Goal: Task Accomplishment & Management: Complete application form

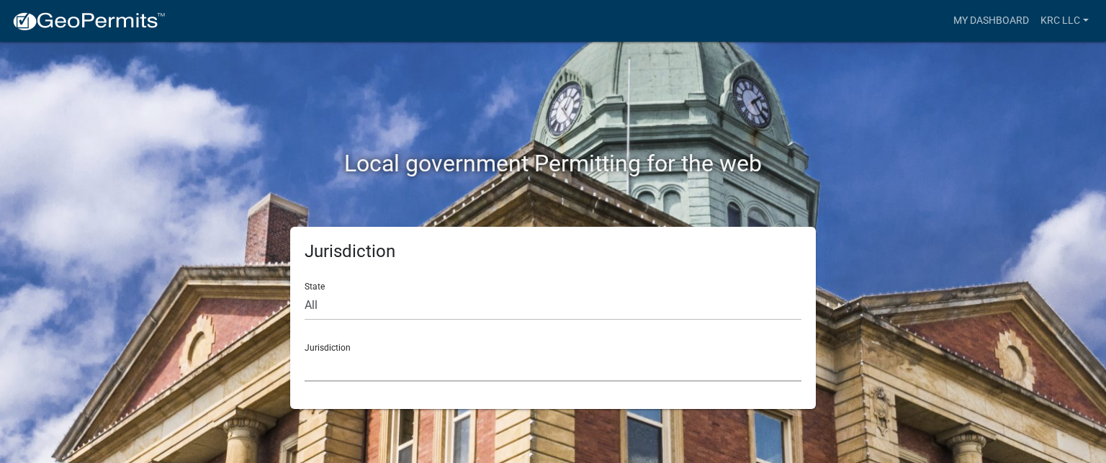
click at [393, 365] on select "[GEOGRAPHIC_DATA], [US_STATE] [GEOGRAPHIC_DATA], [US_STATE][PERSON_NAME][GEOGRA…" at bounding box center [553, 367] width 497 height 30
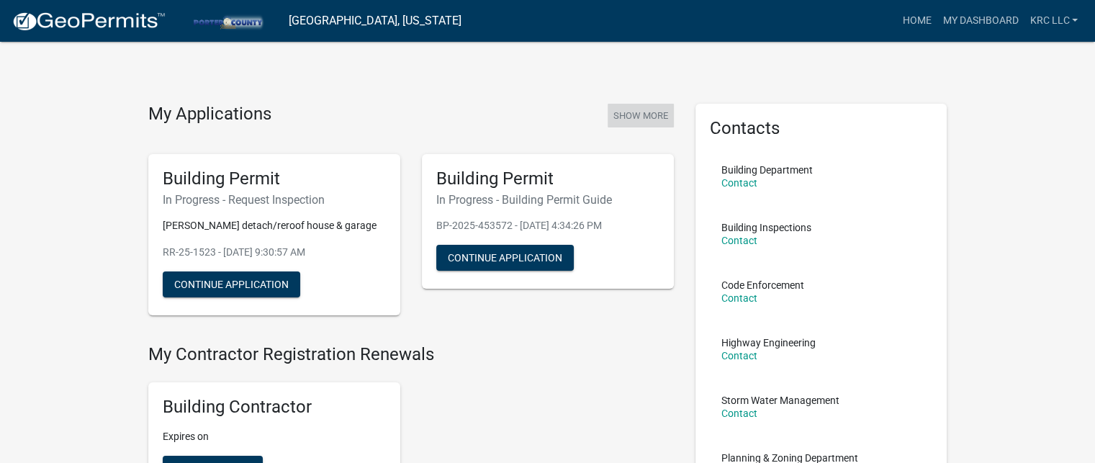
click at [627, 109] on button "Show More" at bounding box center [641, 116] width 66 height 24
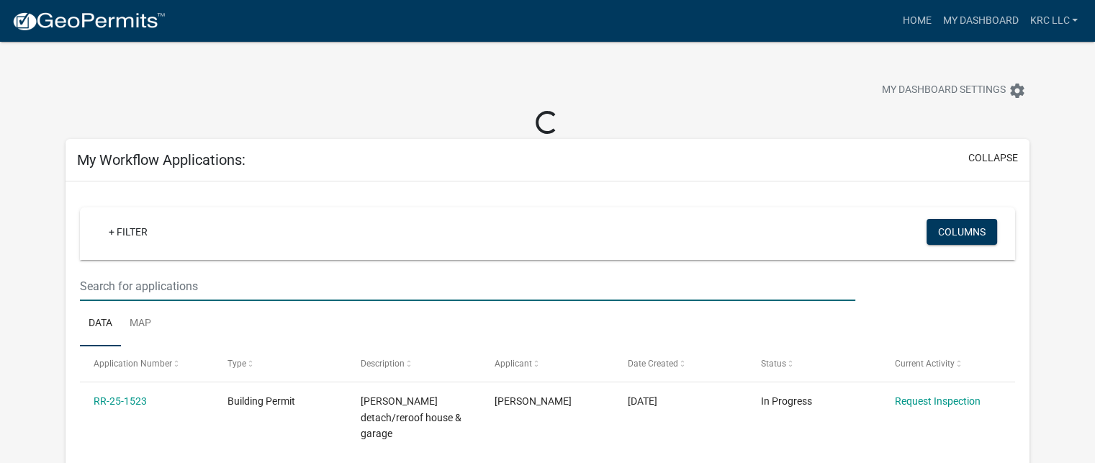
click at [153, 288] on input "text" at bounding box center [467, 286] width 775 height 30
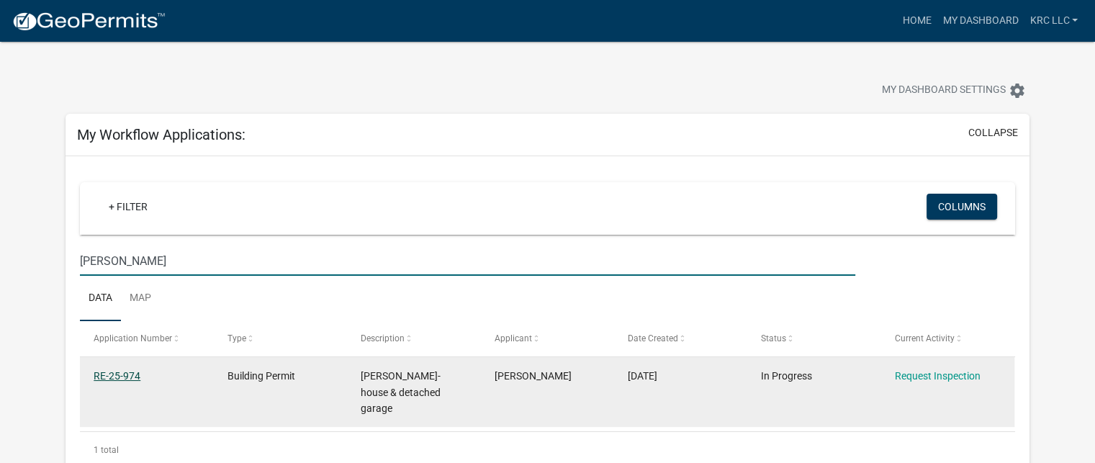
type input "[PERSON_NAME]"
click at [109, 374] on link "RE-25-974" at bounding box center [117, 376] width 47 height 12
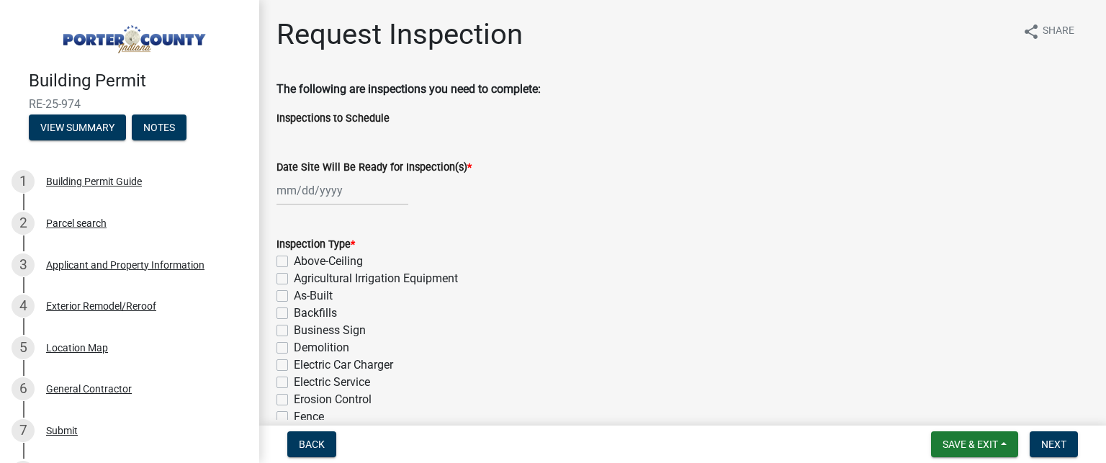
click at [279, 186] on div at bounding box center [342, 191] width 132 height 30
select select "8"
select select "2025"
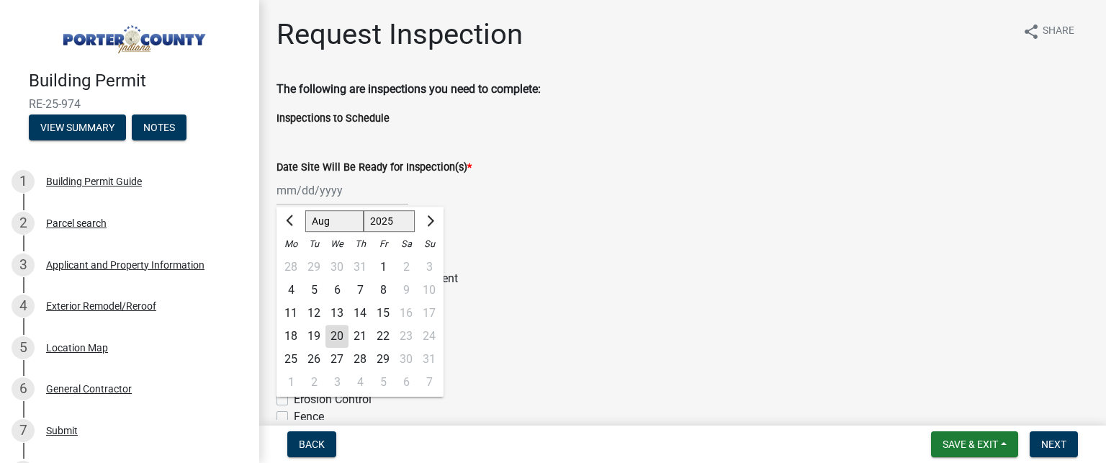
click at [343, 333] on div "20" at bounding box center [336, 336] width 23 height 23
type input "[DATE]"
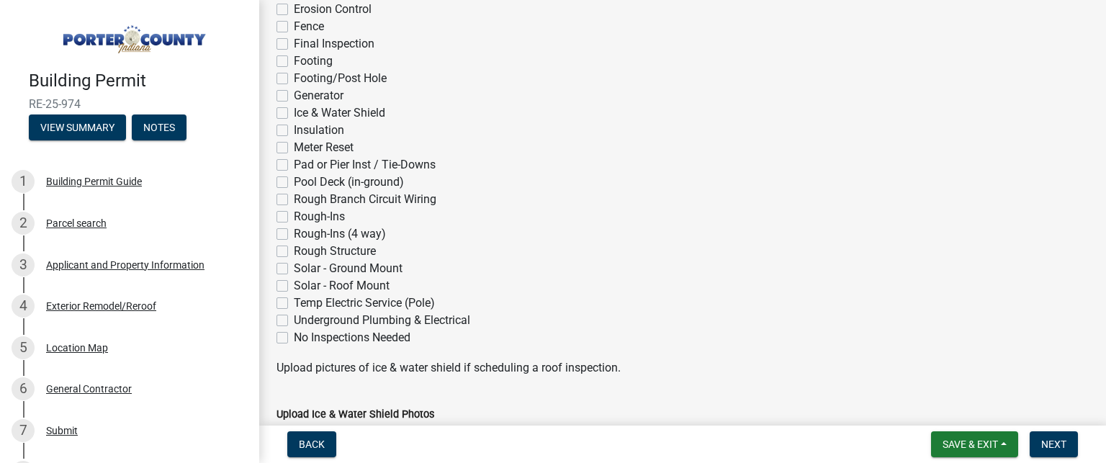
scroll to position [360, 0]
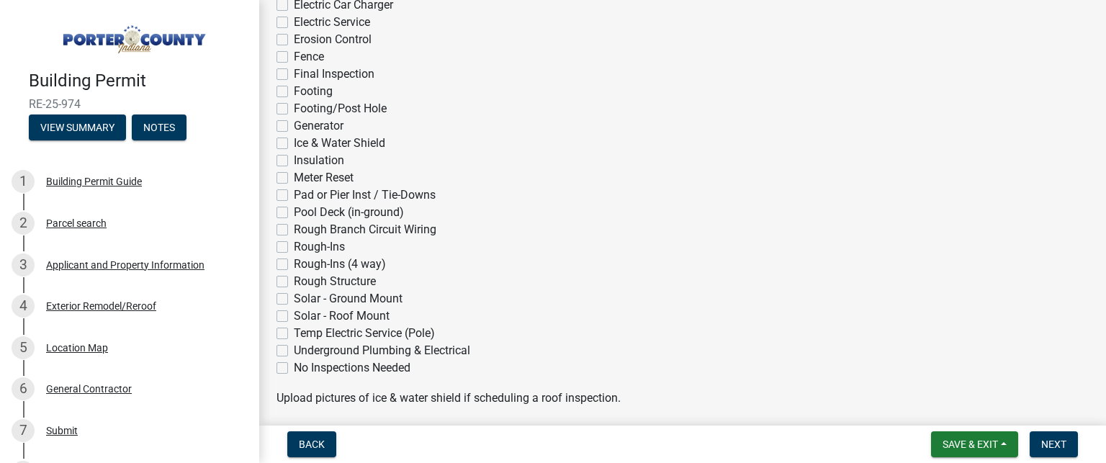
click at [294, 366] on label "No Inspections Needed" at bounding box center [352, 367] width 117 height 17
click at [294, 366] on input "No Inspections Needed" at bounding box center [298, 363] width 9 height 9
checkbox input "true"
checkbox input "false"
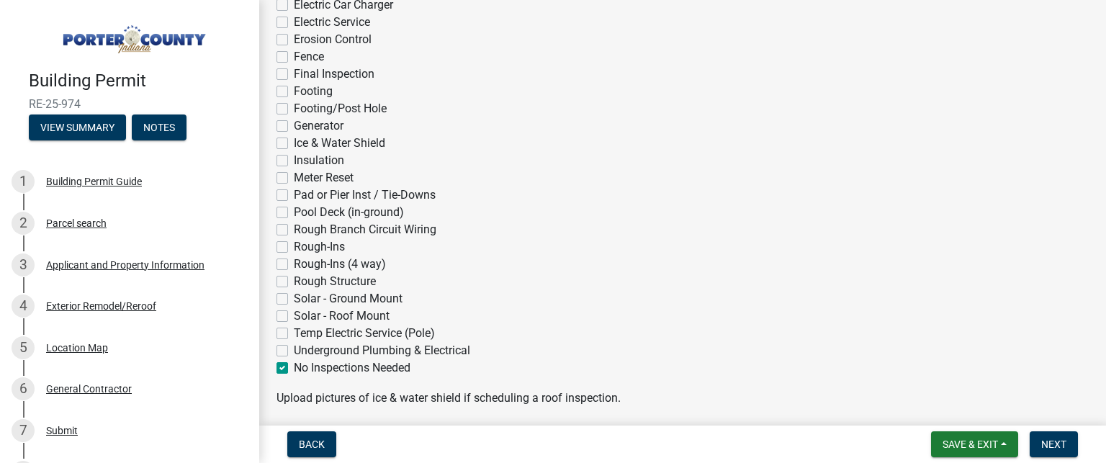
checkbox input "false"
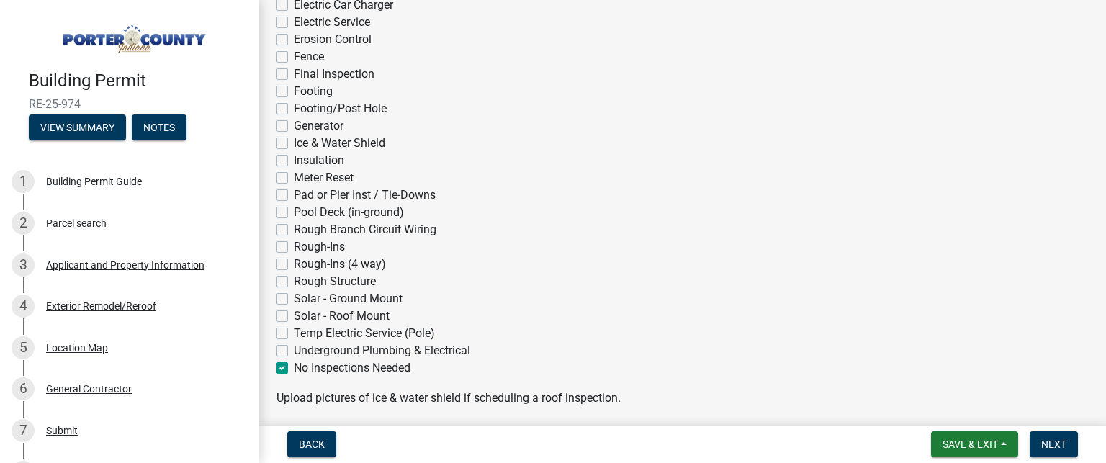
checkbox input "false"
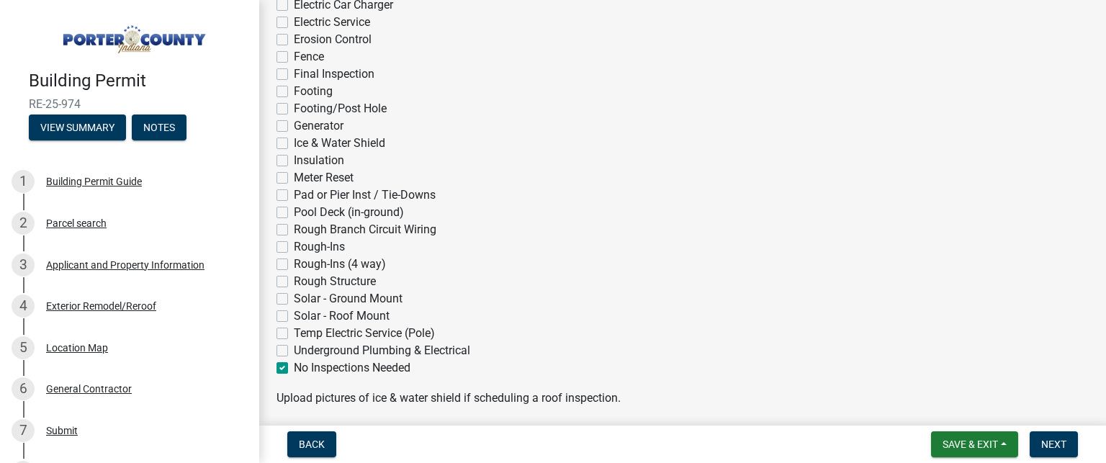
checkbox input "false"
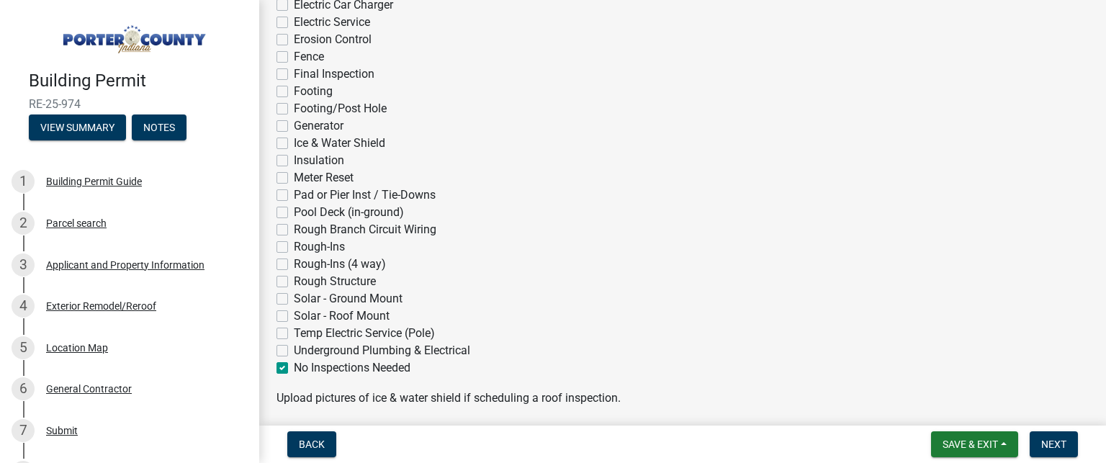
checkbox input "false"
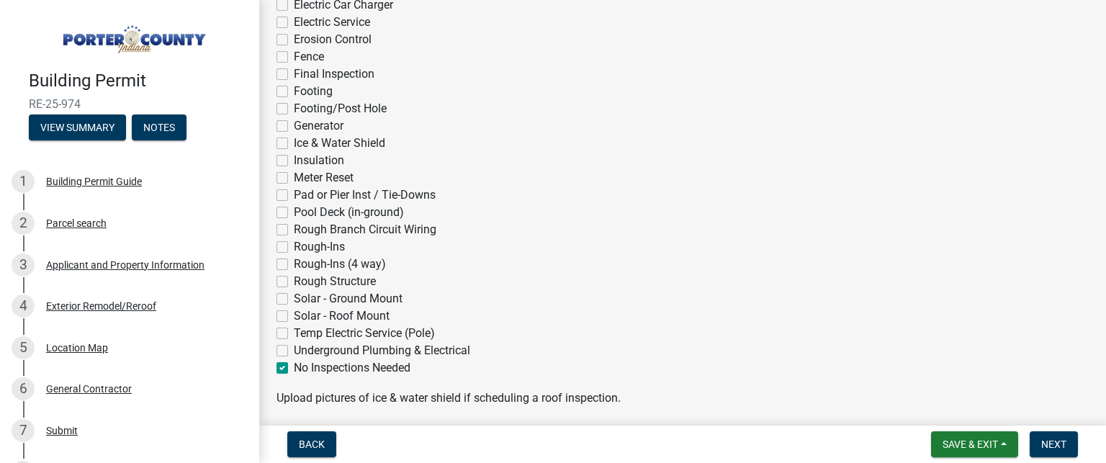
checkbox input "false"
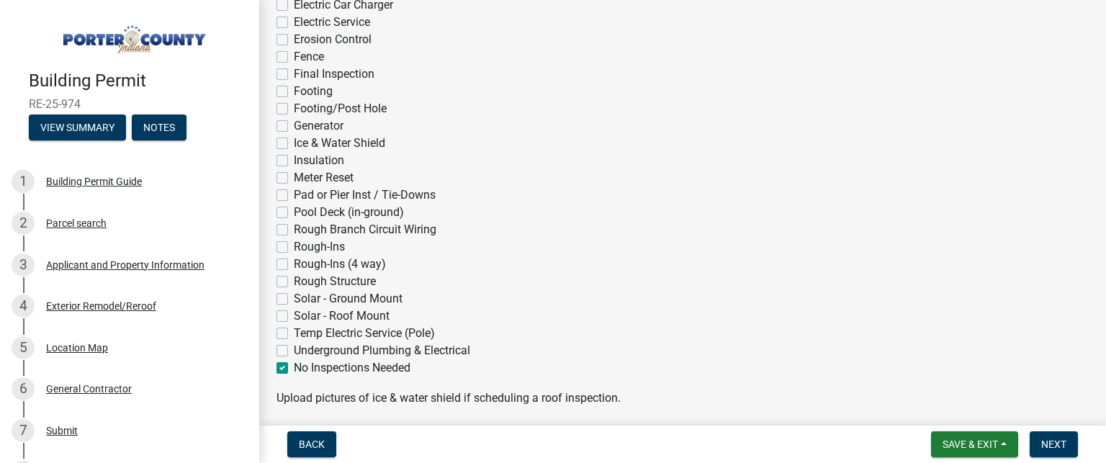
checkbox input "true"
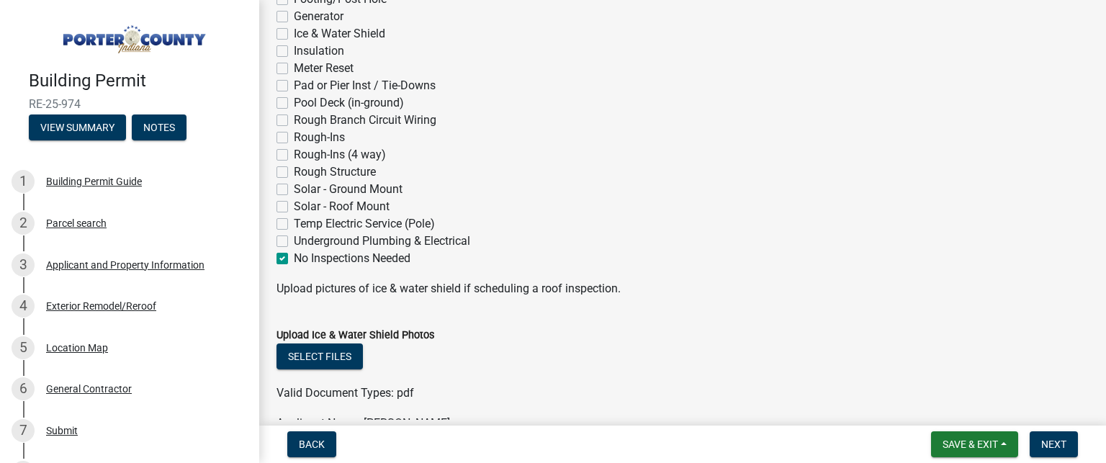
scroll to position [648, 0]
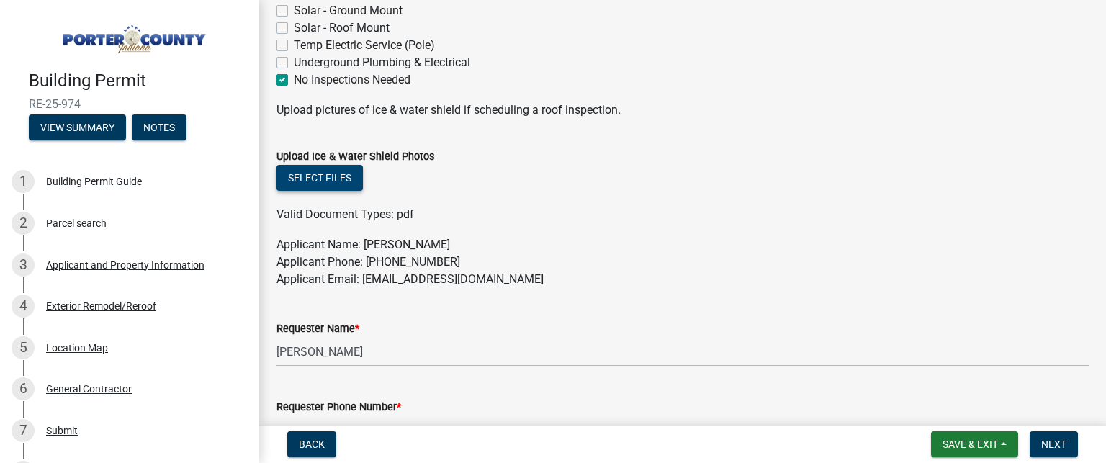
click at [338, 178] on button "Select files" at bounding box center [319, 178] width 86 height 26
click at [331, 173] on button "Select files" at bounding box center [319, 178] width 86 height 26
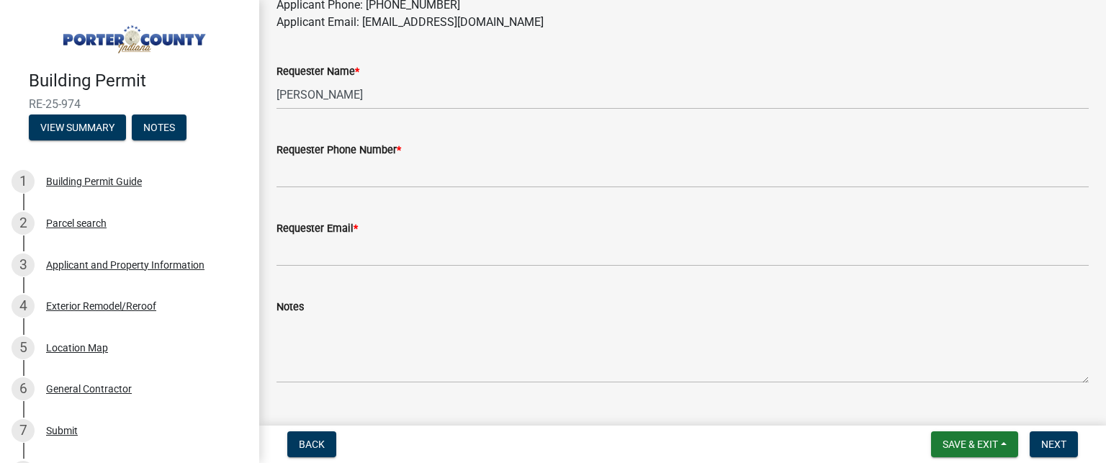
scroll to position [936, 0]
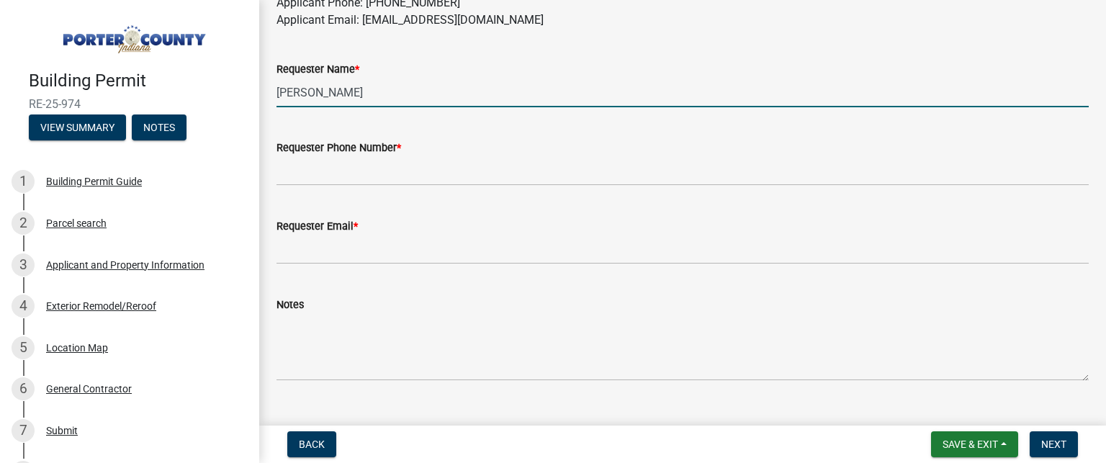
click at [359, 93] on input "[PERSON_NAME]" at bounding box center [682, 93] width 812 height 30
click at [355, 94] on input "[PERSON_NAME]" at bounding box center [682, 93] width 812 height 30
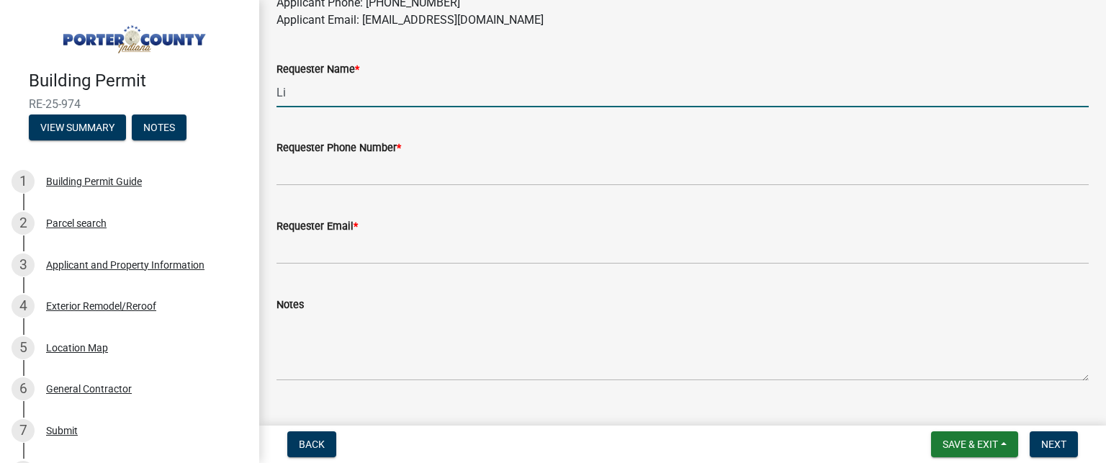
type input "[PERSON_NAME]"
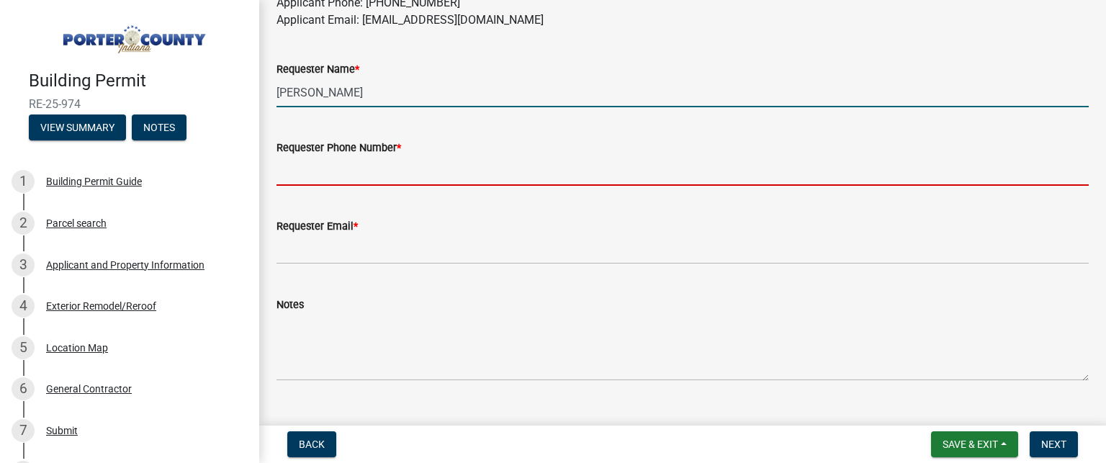
click at [356, 182] on input "Requester Phone Number *" at bounding box center [682, 171] width 812 height 30
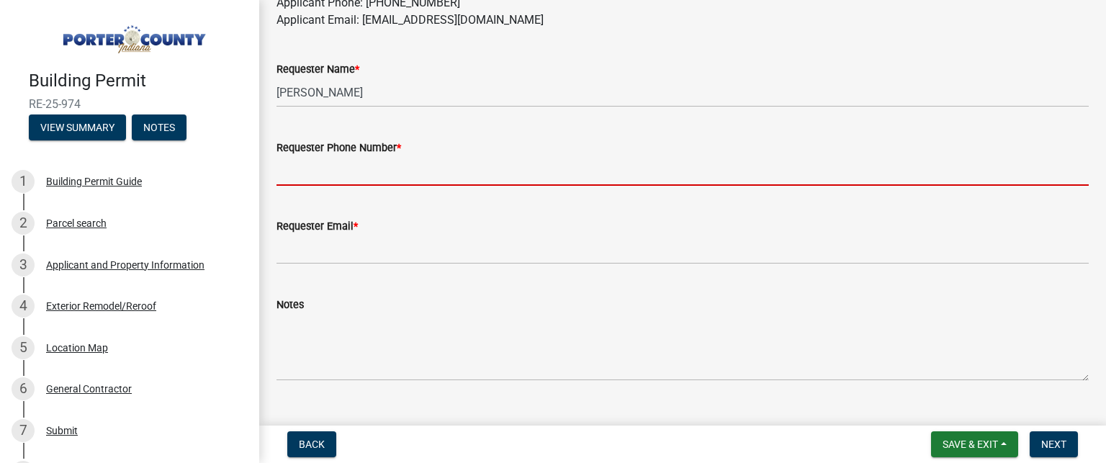
type input "2192084557"
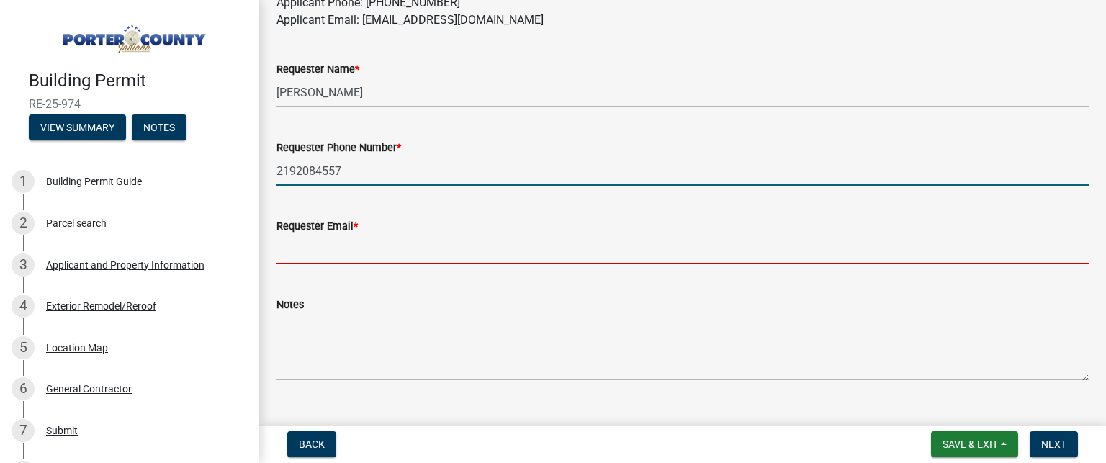
type input "[EMAIL_ADDRESS][DOMAIN_NAME]"
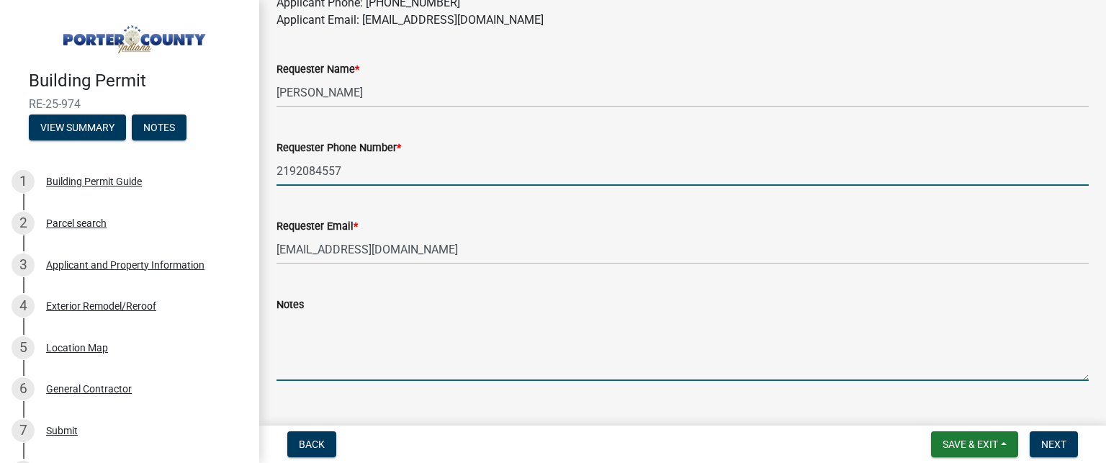
click at [328, 343] on textarea "Notes" at bounding box center [682, 347] width 812 height 68
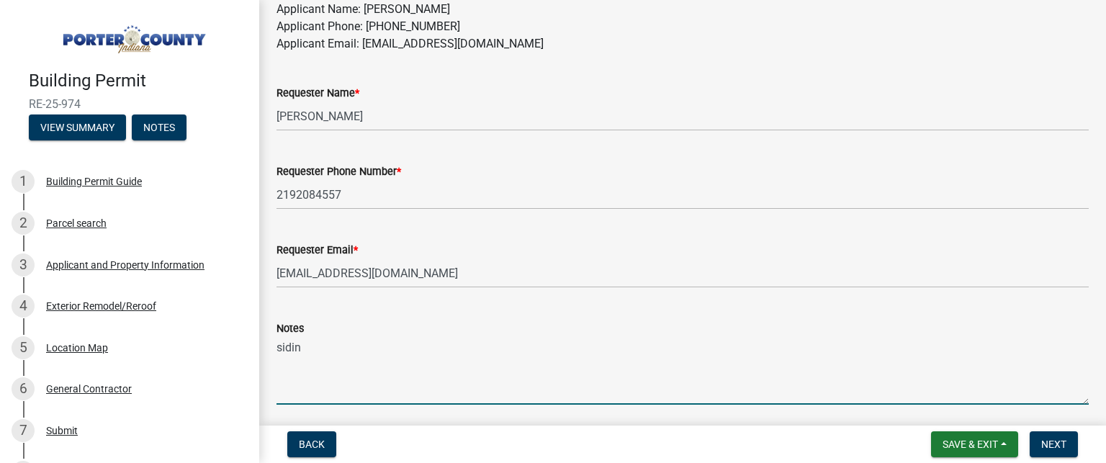
scroll to position [959, 0]
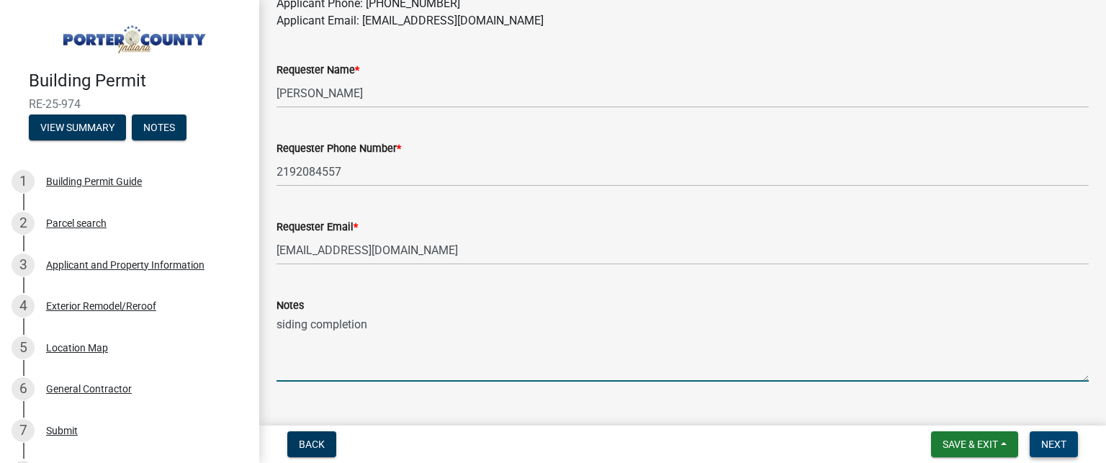
type textarea "siding completion"
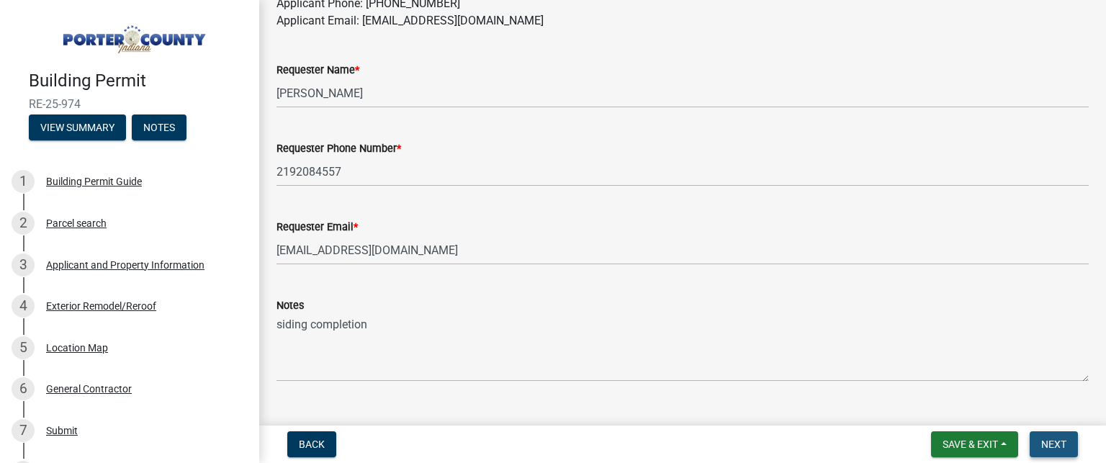
click at [1045, 441] on span "Next" at bounding box center [1053, 444] width 25 height 12
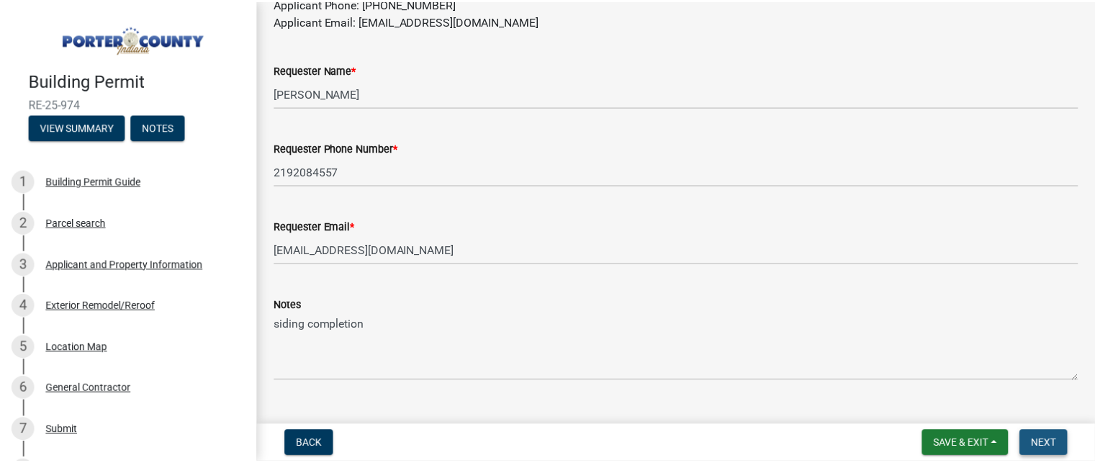
scroll to position [0, 0]
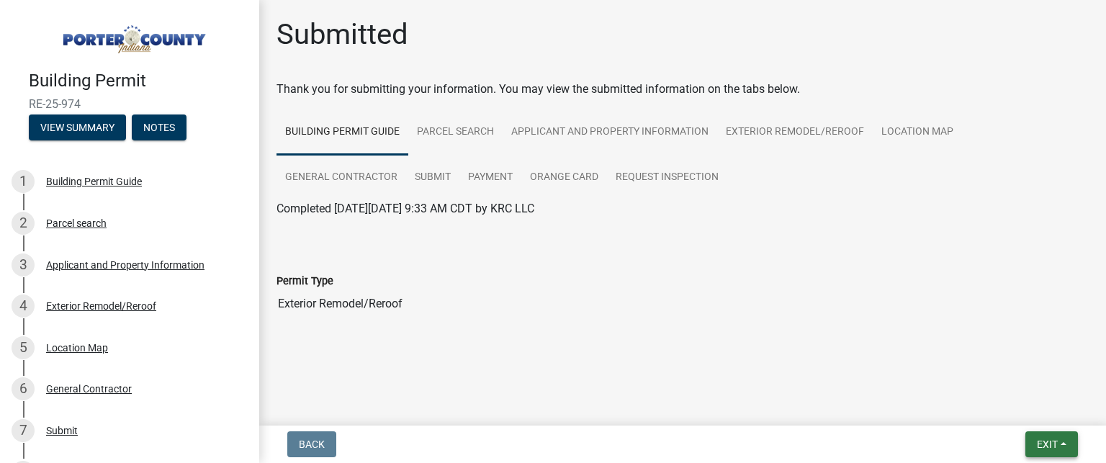
click at [1048, 436] on button "Exit" at bounding box center [1051, 444] width 53 height 26
click at [1021, 408] on button "Save & Exit" at bounding box center [1020, 406] width 115 height 35
